Goal: Feedback & Contribution: Submit feedback/report problem

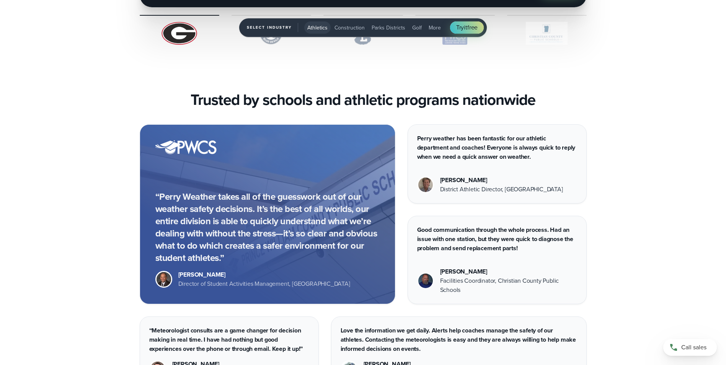
scroll to position [2705, 0]
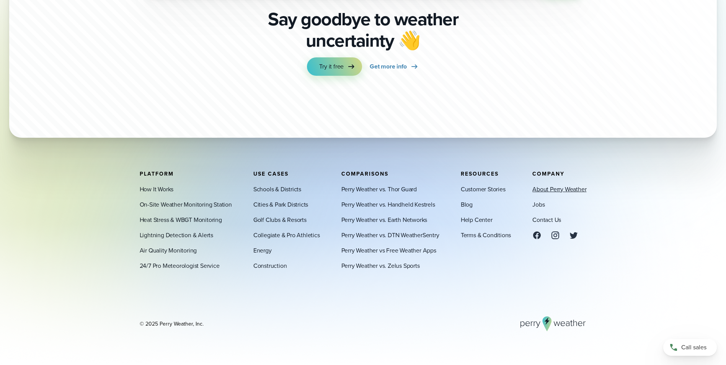
click at [549, 190] on link "About Perry Weather" at bounding box center [560, 189] width 54 height 9
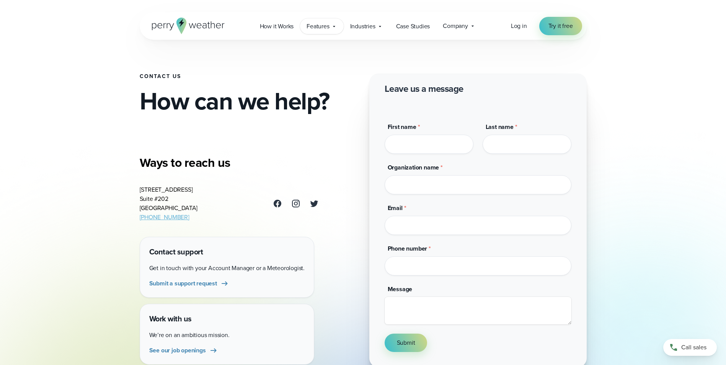
click at [336, 25] on icon at bounding box center [334, 26] width 6 height 6
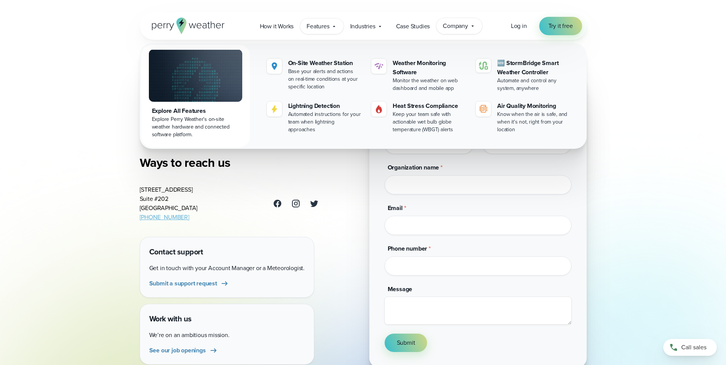
click at [469, 29] on div "Company Contact Us Reach out to us for sales or support questions" at bounding box center [460, 26] width 46 height 16
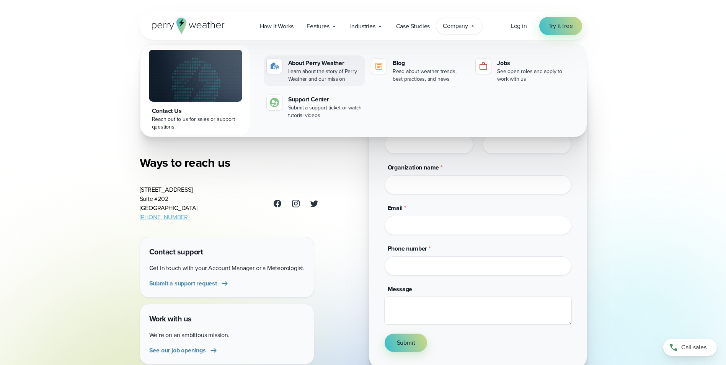
click at [309, 63] on div "About Perry Weather" at bounding box center [325, 63] width 74 height 9
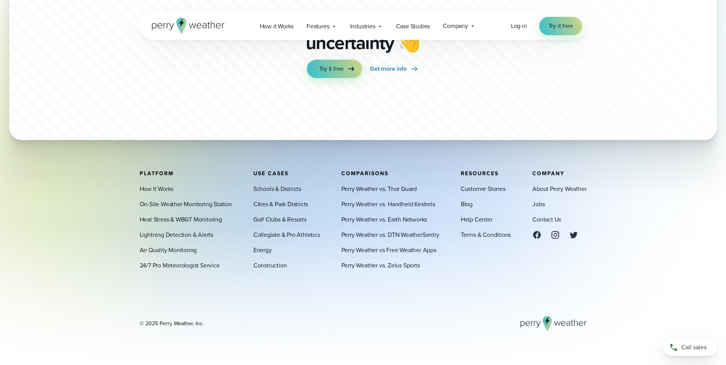
scroll to position [2113, 0]
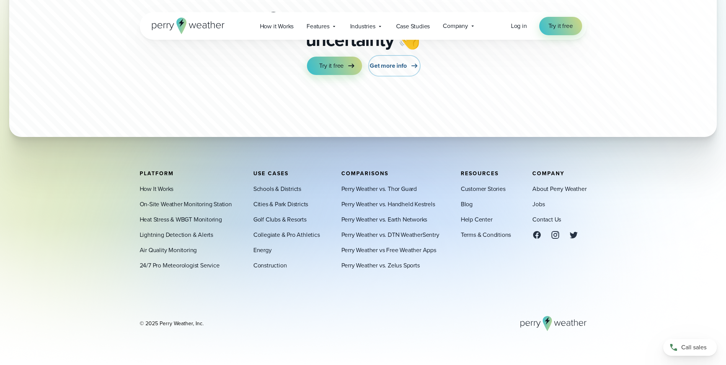
click at [387, 67] on span "Get more info" at bounding box center [388, 65] width 37 height 9
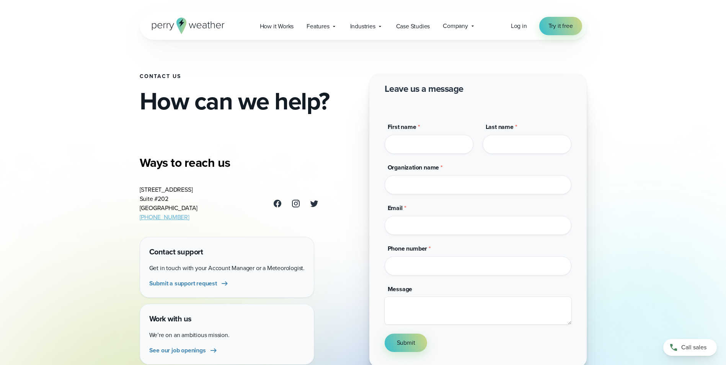
click at [398, 141] on input "First name *" at bounding box center [429, 144] width 89 height 19
type input "******"
type input "**********"
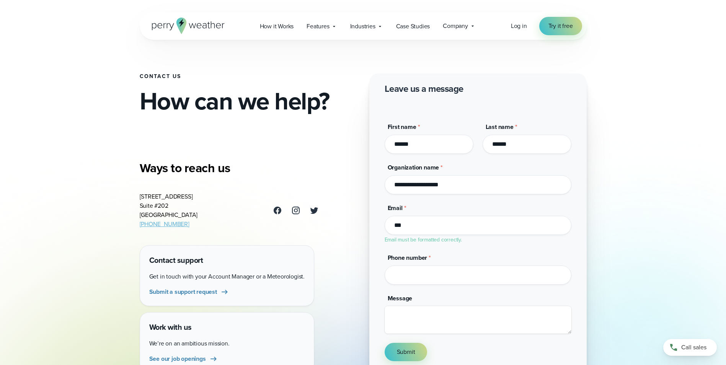
type input "**********"
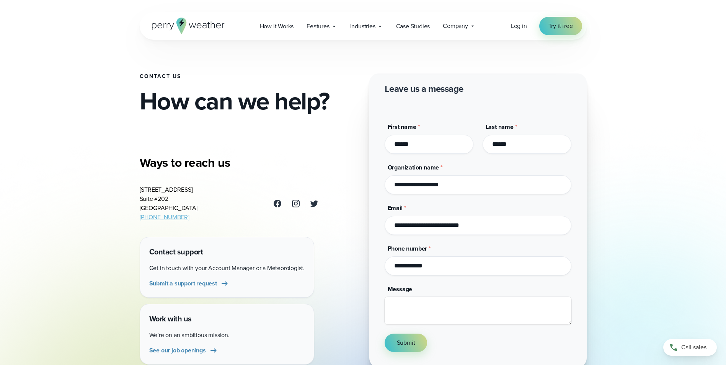
type input "**********"
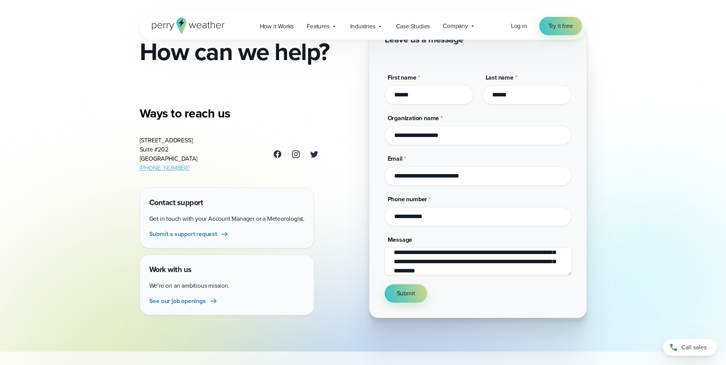
scroll to position [102, 0]
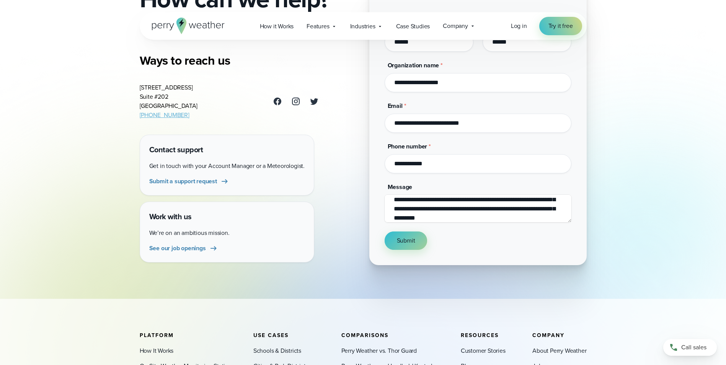
type textarea "**********"
click at [411, 244] on span "Submit" at bounding box center [406, 240] width 18 height 9
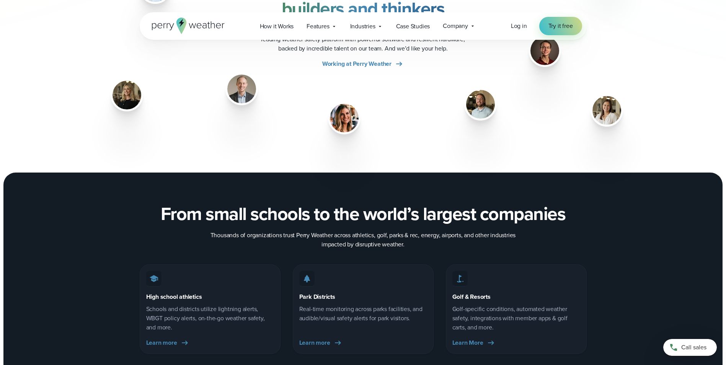
scroll to position [1081, 0]
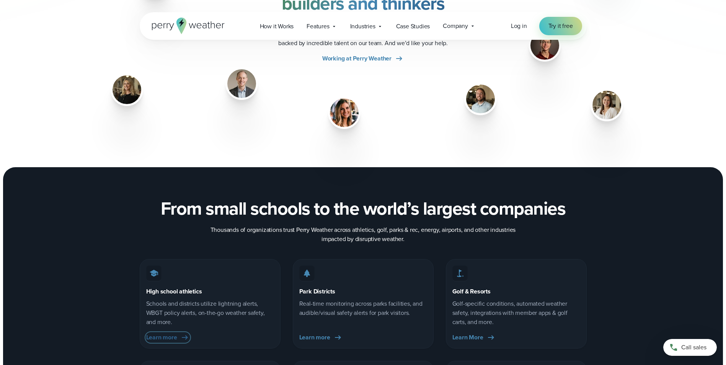
click at [168, 340] on span "Learn more" at bounding box center [161, 337] width 31 height 9
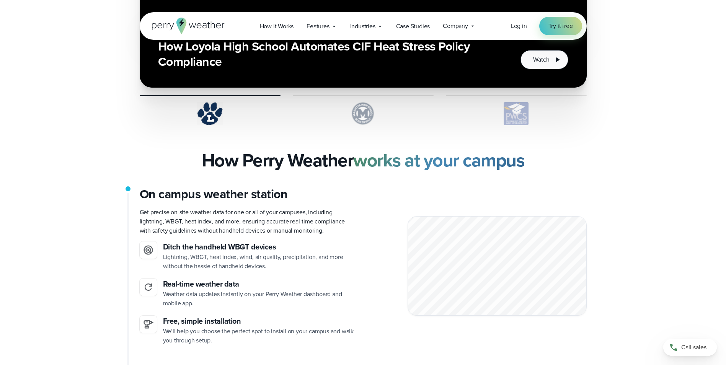
scroll to position [1634, 0]
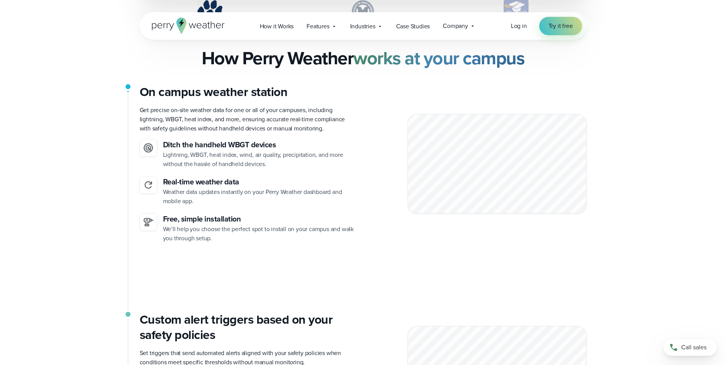
drag, startPoint x: 274, startPoint y: 160, endPoint x: 40, endPoint y: 168, distance: 234.1
click at [191, 135] on div "On campus weather station Get precise on-site weather data for one or all of yo…" at bounding box center [249, 163] width 218 height 159
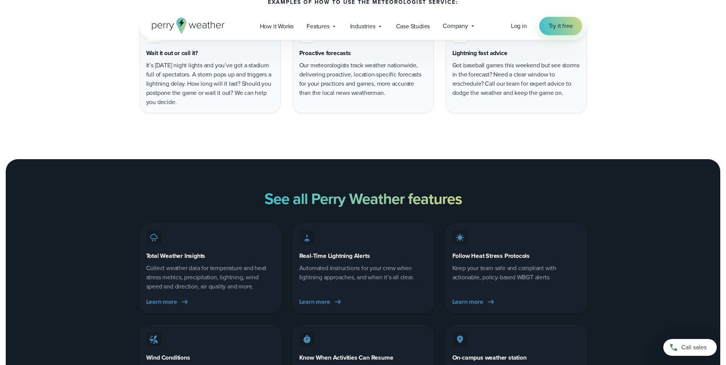
scroll to position [3064, 0]
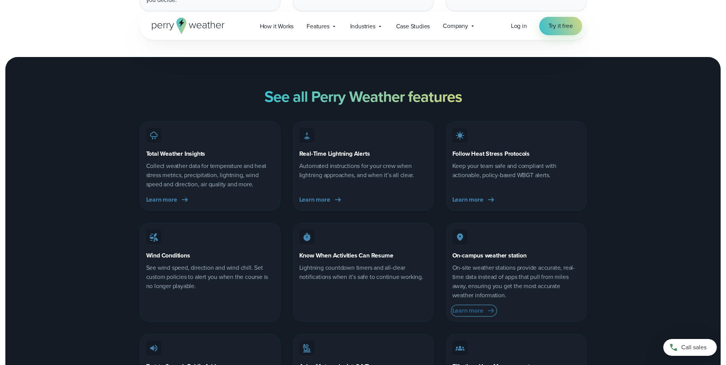
click at [463, 306] on span "Learn more" at bounding box center [468, 310] width 31 height 9
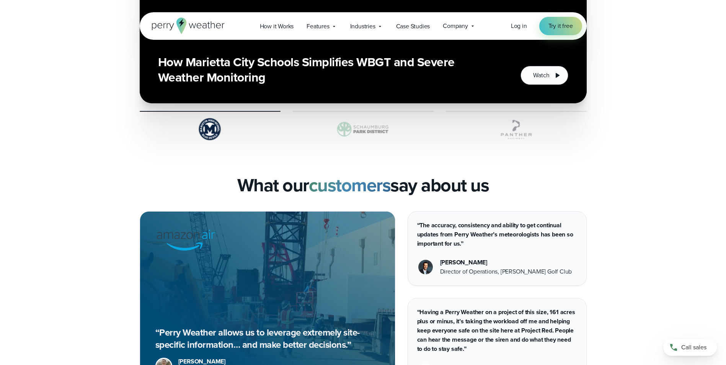
scroll to position [1838, 0]
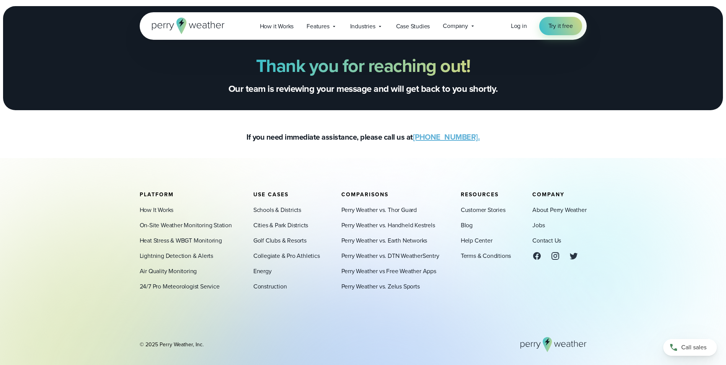
click at [196, 28] on icon at bounding box center [188, 26] width 73 height 16
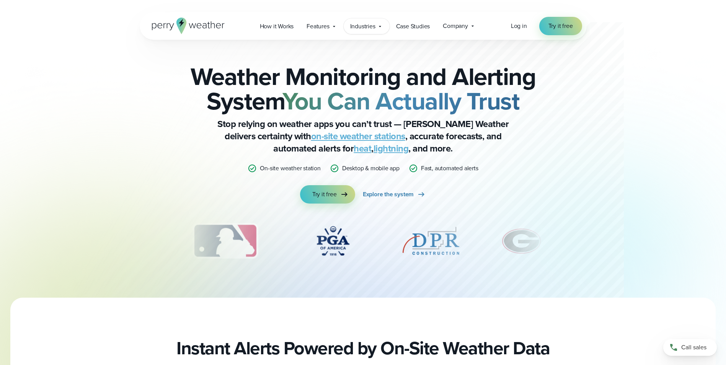
click at [380, 26] on icon at bounding box center [380, 26] width 6 height 6
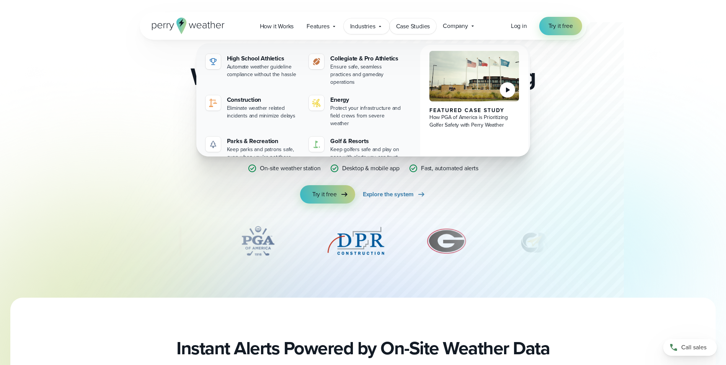
click at [406, 28] on span "Case Studies" at bounding box center [413, 26] width 34 height 9
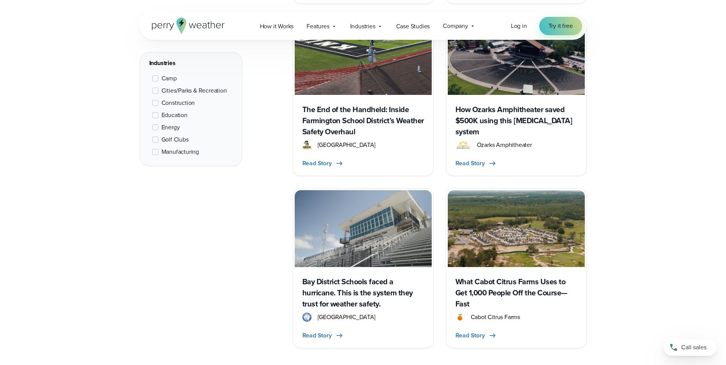
scroll to position [766, 0]
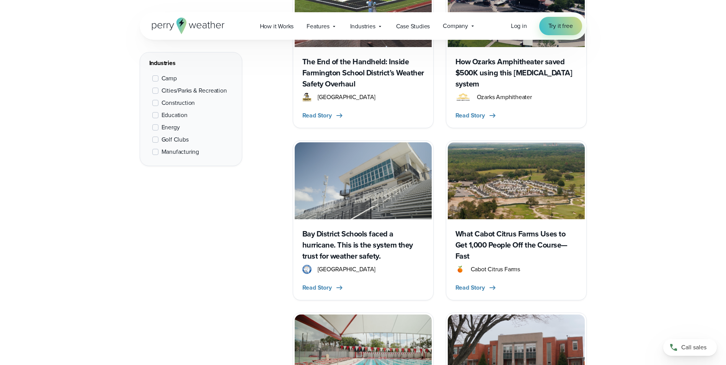
drag, startPoint x: 238, startPoint y: 306, endPoint x: 100, endPoint y: 303, distance: 138.7
click at [100, 303] on div "All Stories Filters Industries Camp" at bounding box center [363, 131] width 551 height 1109
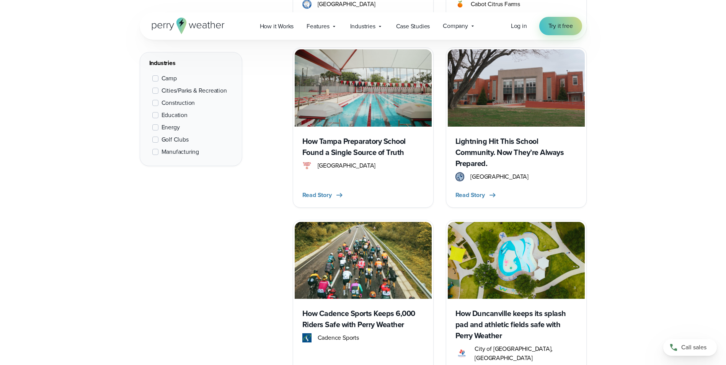
scroll to position [1175, 0]
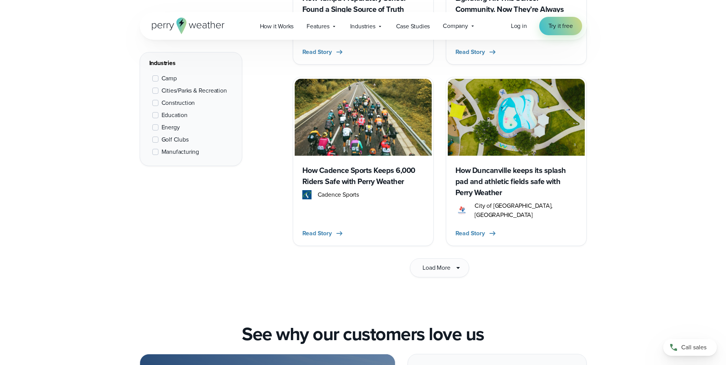
click at [155, 116] on span at bounding box center [155, 115] width 6 height 6
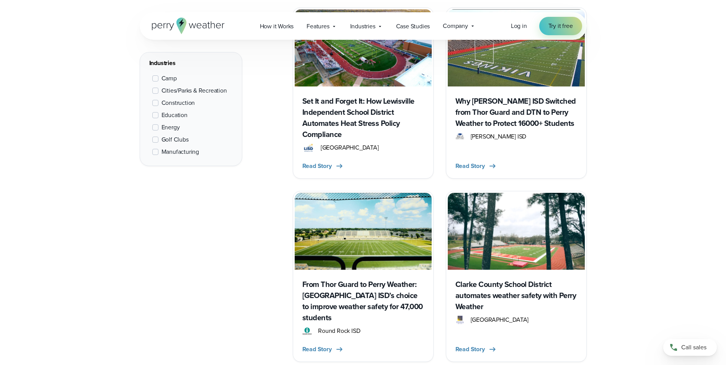
scroll to position [1105, 0]
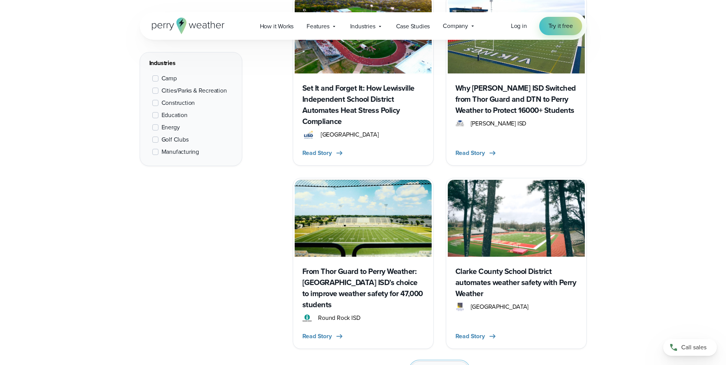
click at [440, 365] on span "Load More" at bounding box center [437, 370] width 28 height 9
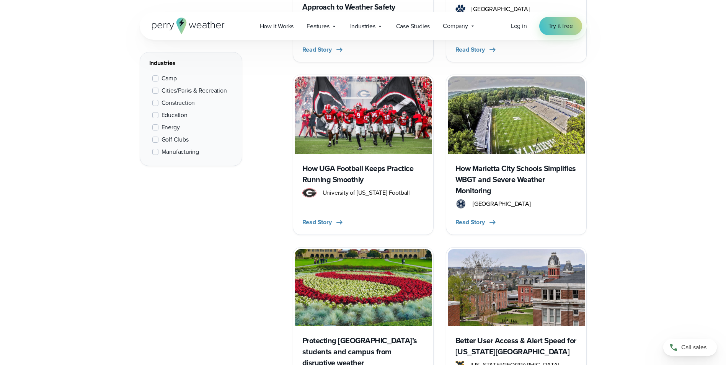
scroll to position [1922, 0]
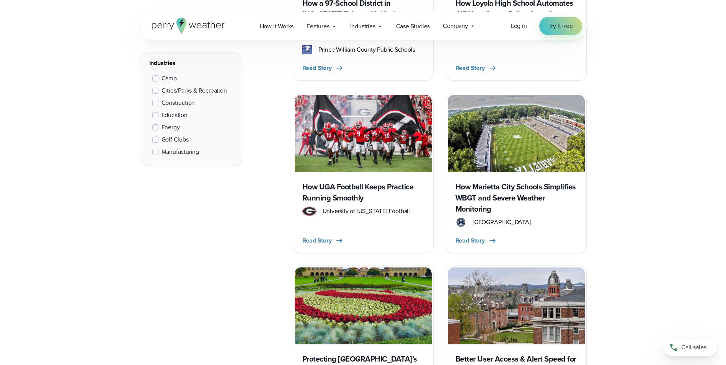
click at [184, 25] on icon at bounding box center [181, 26] width 10 height 16
